Goal: Task Accomplishment & Management: Manage account settings

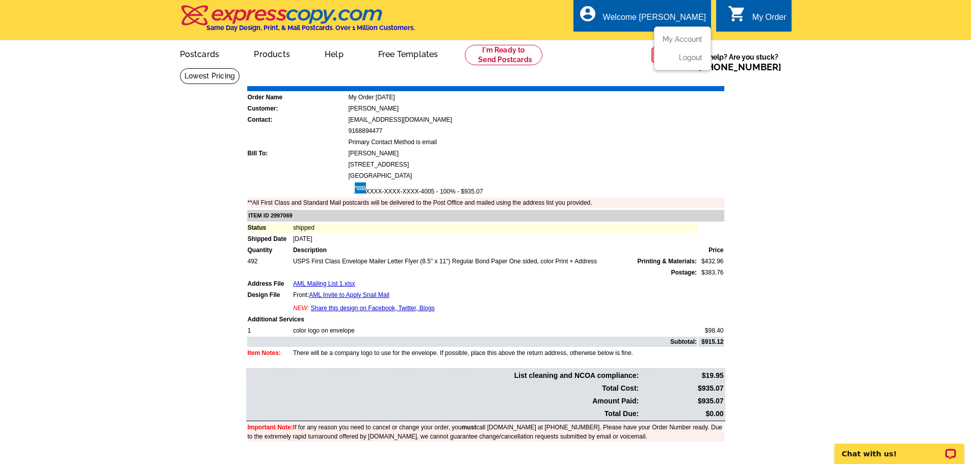
click at [646, 19] on div "Welcome [PERSON_NAME]" at bounding box center [654, 20] width 103 height 14
click at [669, 36] on link "My Account" at bounding box center [680, 39] width 44 height 9
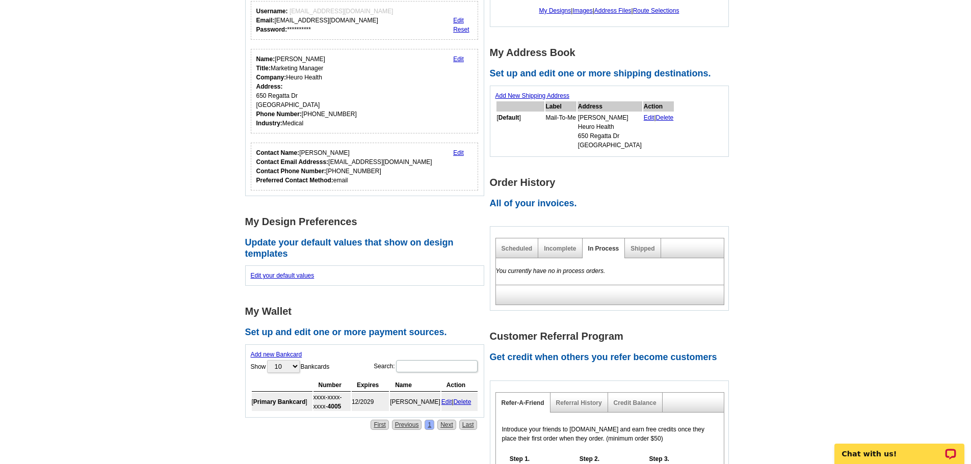
scroll to position [153, 0]
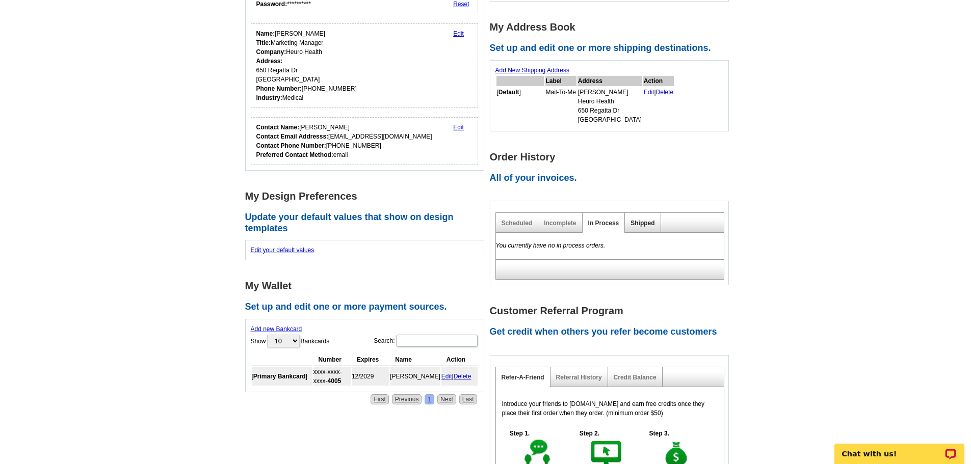
click at [649, 225] on link "Shipped" at bounding box center [642, 223] width 24 height 7
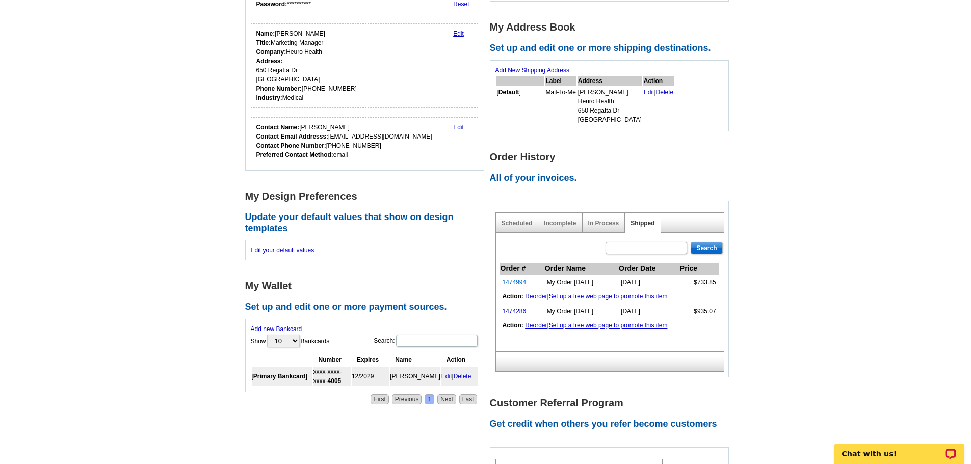
click at [510, 281] on link "1474994" at bounding box center [514, 282] width 24 height 7
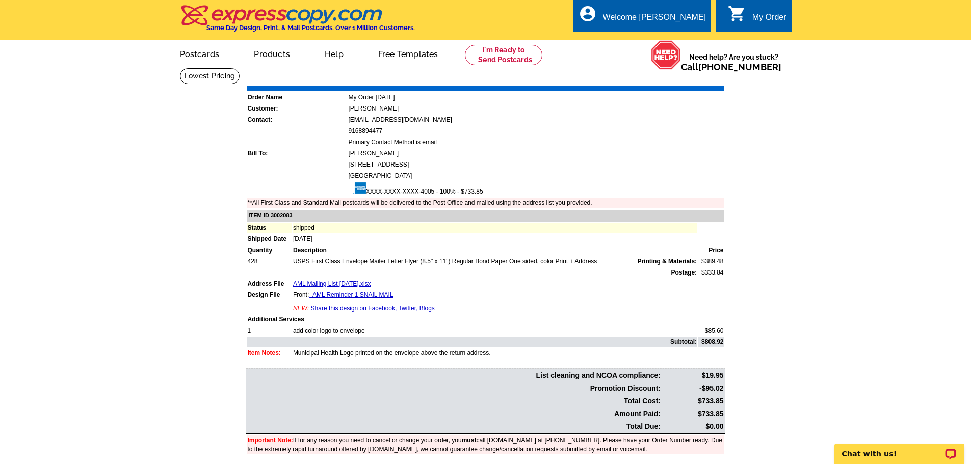
click at [639, 82] on link "Download Invoice" at bounding box center [633, 78] width 72 height 9
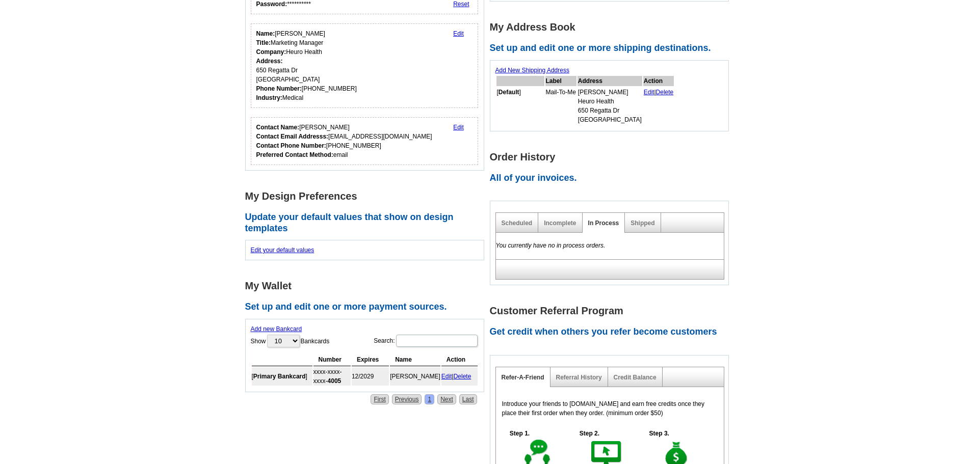
click at [647, 232] on div "Shipped" at bounding box center [643, 223] width 36 height 20
click at [647, 227] on link "Shipped" at bounding box center [642, 223] width 24 height 7
